Goal: Navigation & Orientation: Find specific page/section

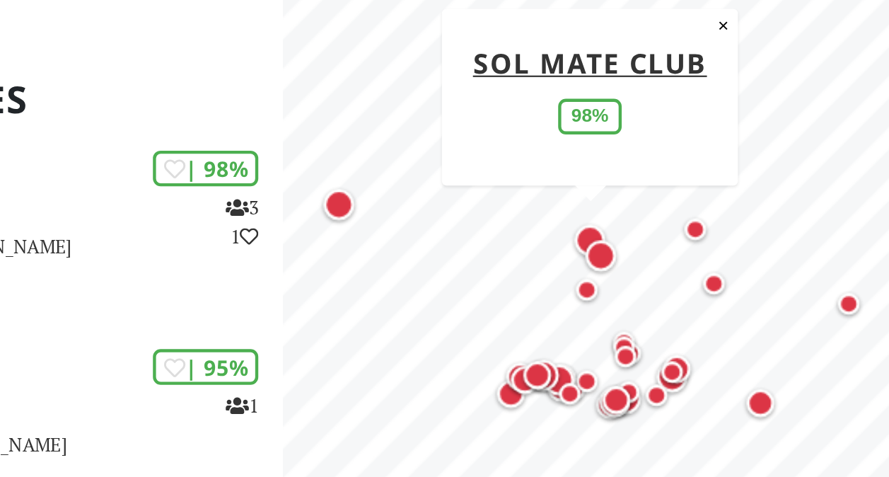
click at [732, 238] on div "Map marker" at bounding box center [733, 244] width 14 height 14
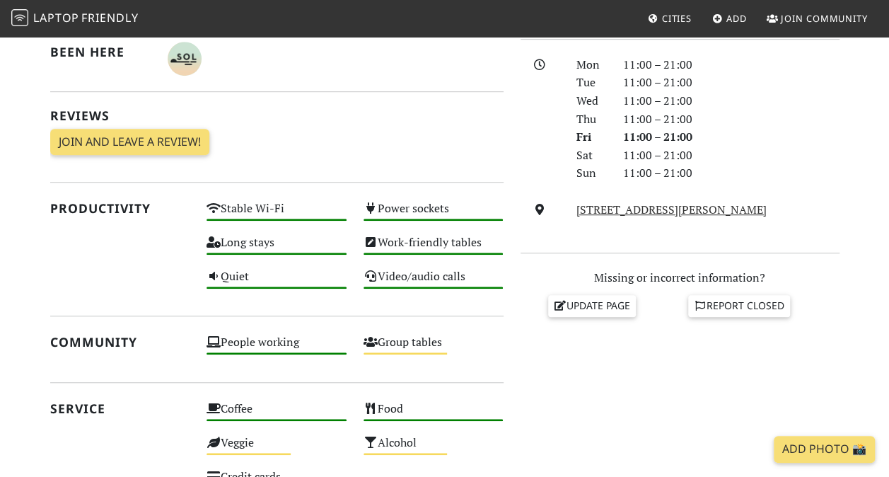
scroll to position [325, 0]
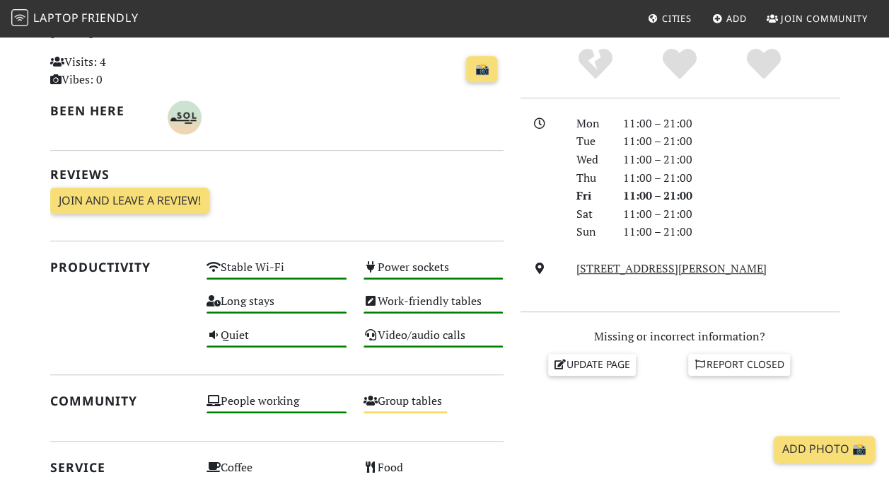
click at [665, 21] on span "Cities" at bounding box center [677, 18] width 30 height 13
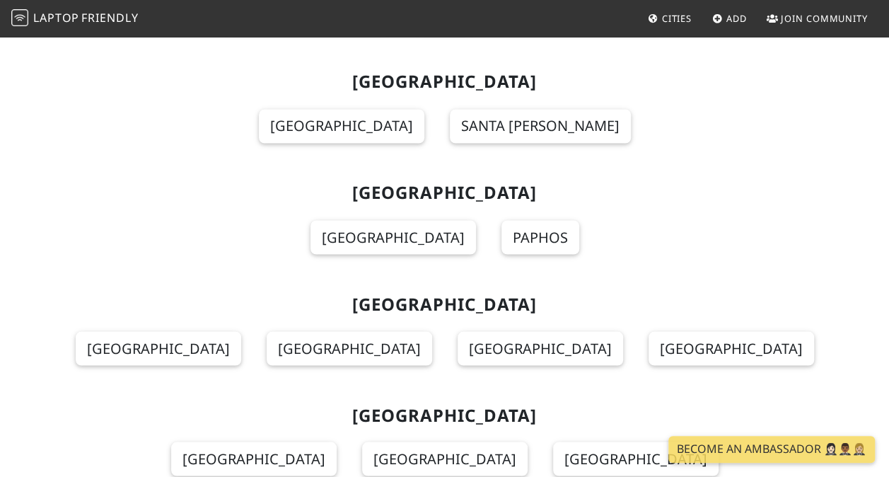
scroll to position [3818, 0]
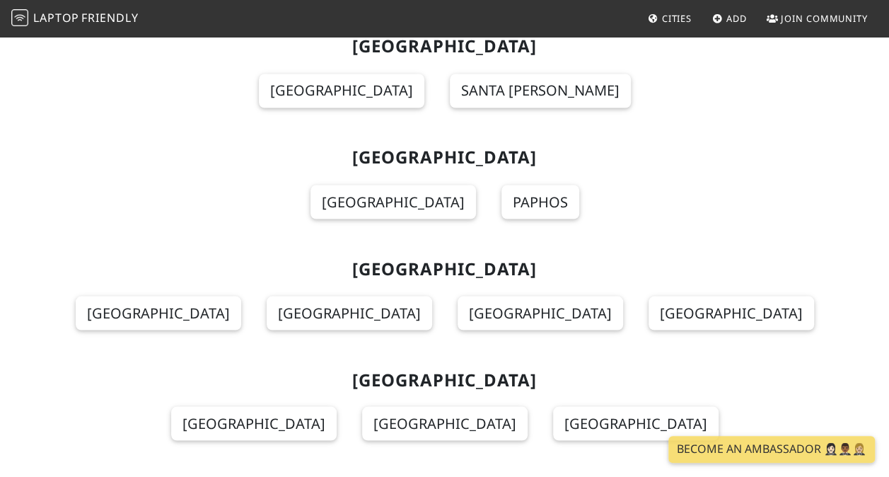
click at [99, 14] on span "Friendly" at bounding box center [109, 18] width 57 height 16
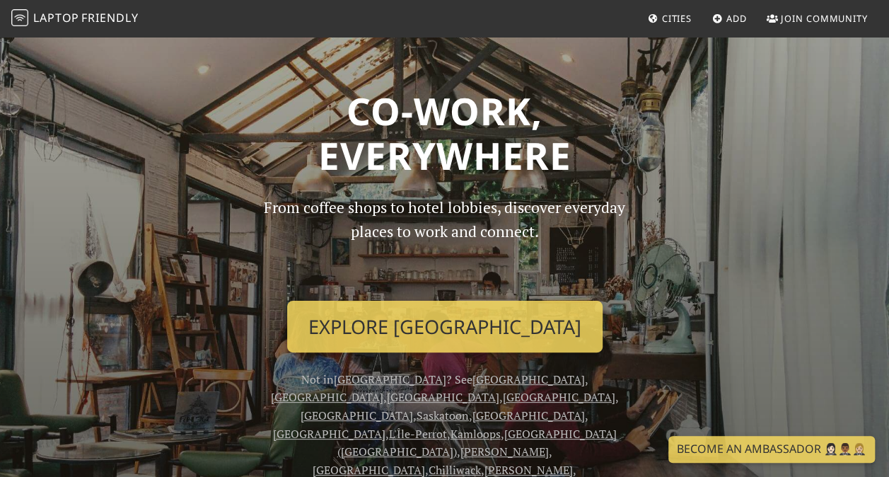
click at [97, 13] on span "Friendly" at bounding box center [109, 18] width 57 height 16
